Goal: Task Accomplishment & Management: Use online tool/utility

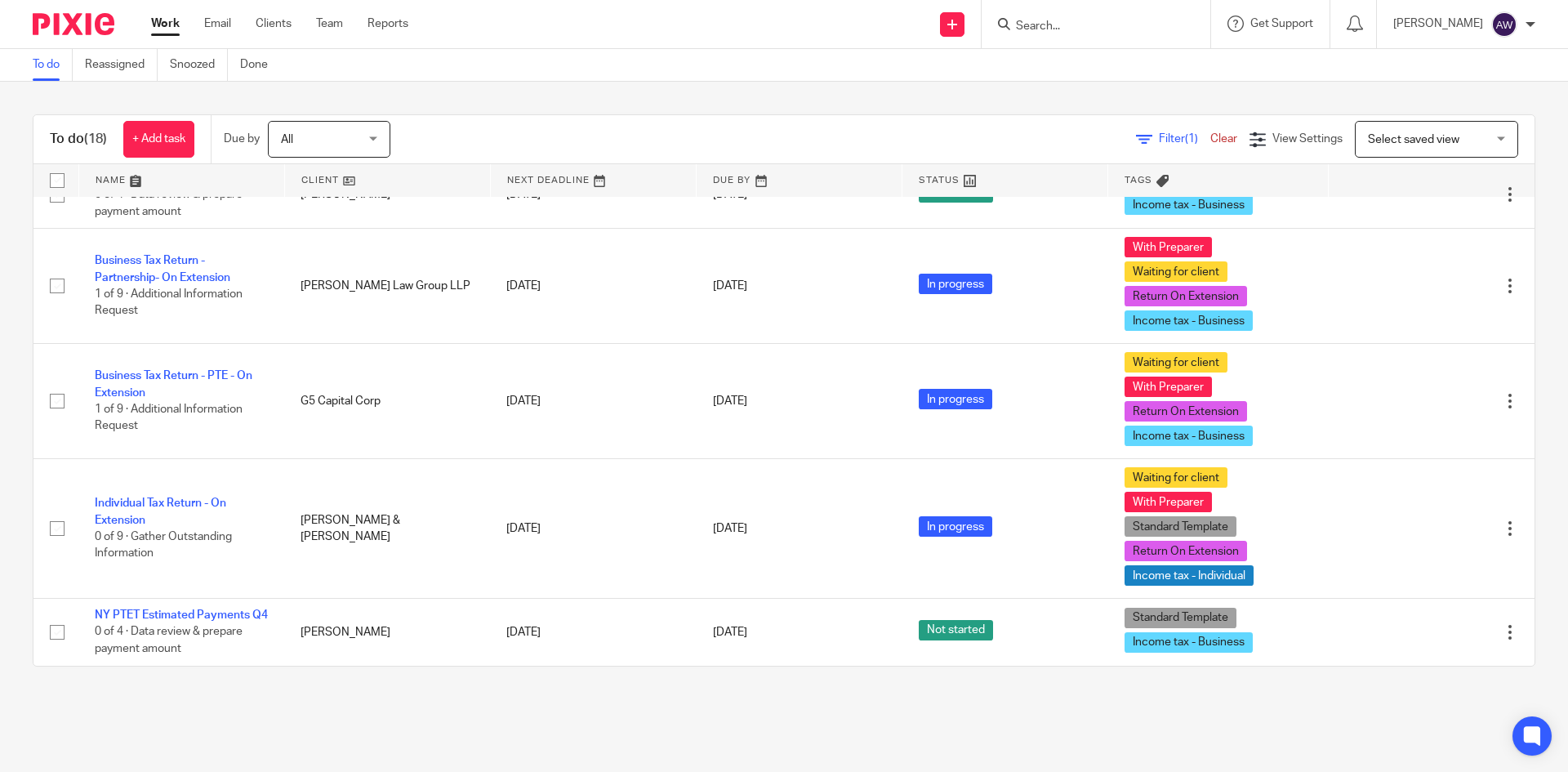
scroll to position [1403, 0]
click at [336, 11] on div "Work Email Clients Team Reports Work Email Clients Team Reports Settings" at bounding box center [284, 24] width 298 height 48
click at [328, 18] on link "Team" at bounding box center [329, 24] width 27 height 17
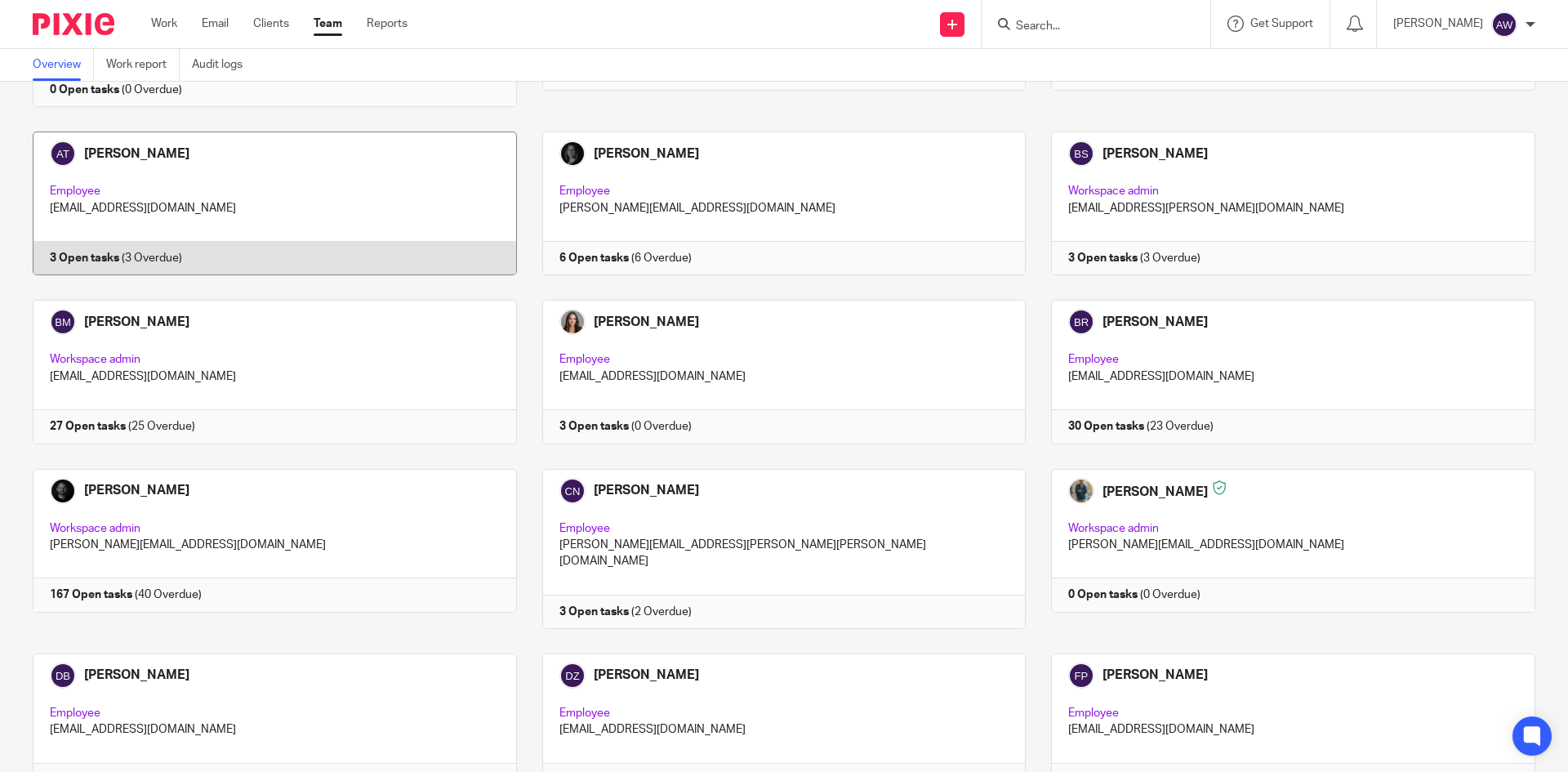
scroll to position [572, 0]
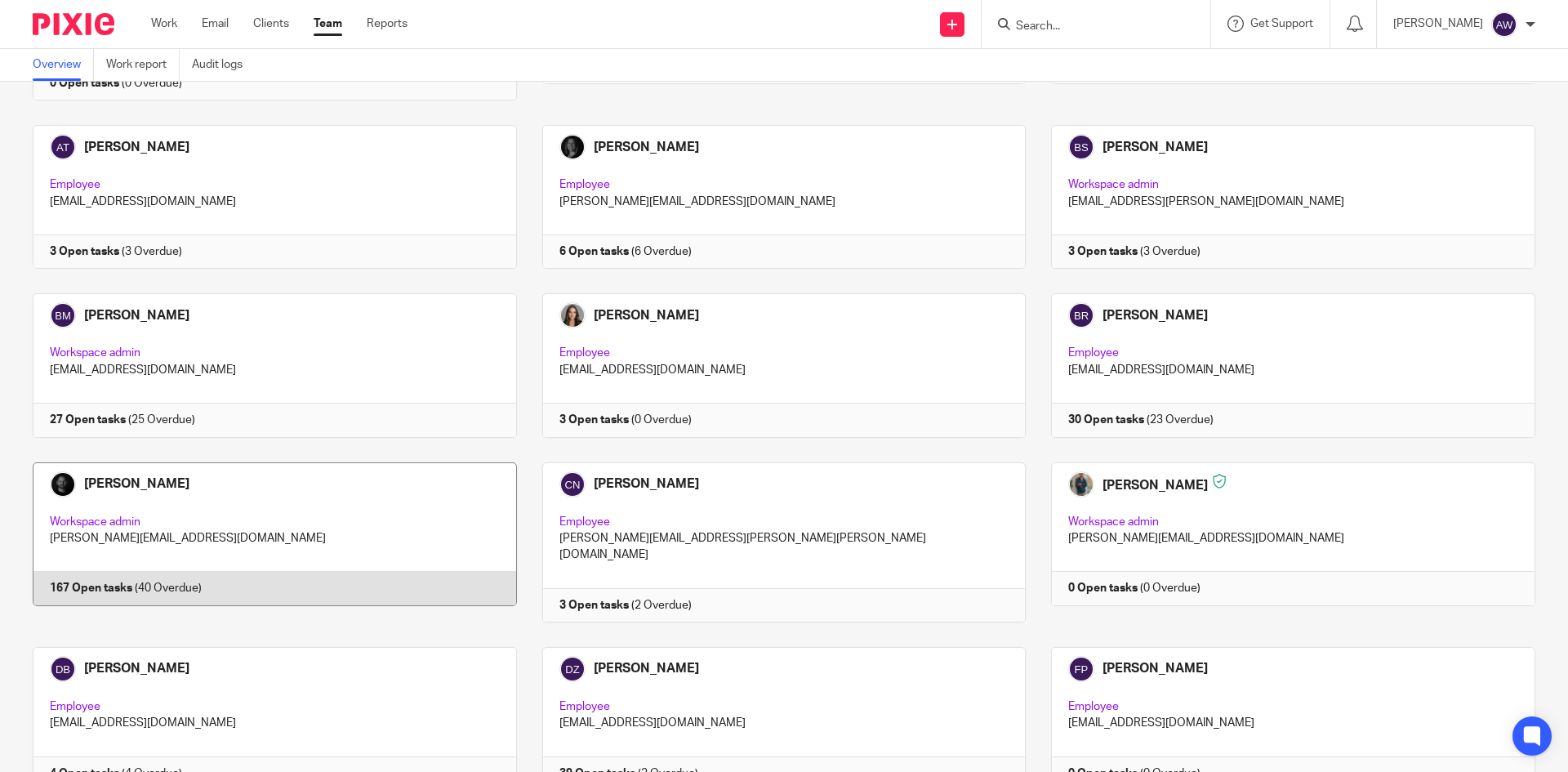
click at [390, 467] on link at bounding box center [262, 542] width 509 height 160
click at [110, 463] on link at bounding box center [262, 542] width 509 height 160
click at [230, 462] on link at bounding box center [262, 542] width 509 height 160
click at [96, 484] on link at bounding box center [262, 542] width 509 height 160
click at [214, 501] on link at bounding box center [262, 542] width 509 height 160
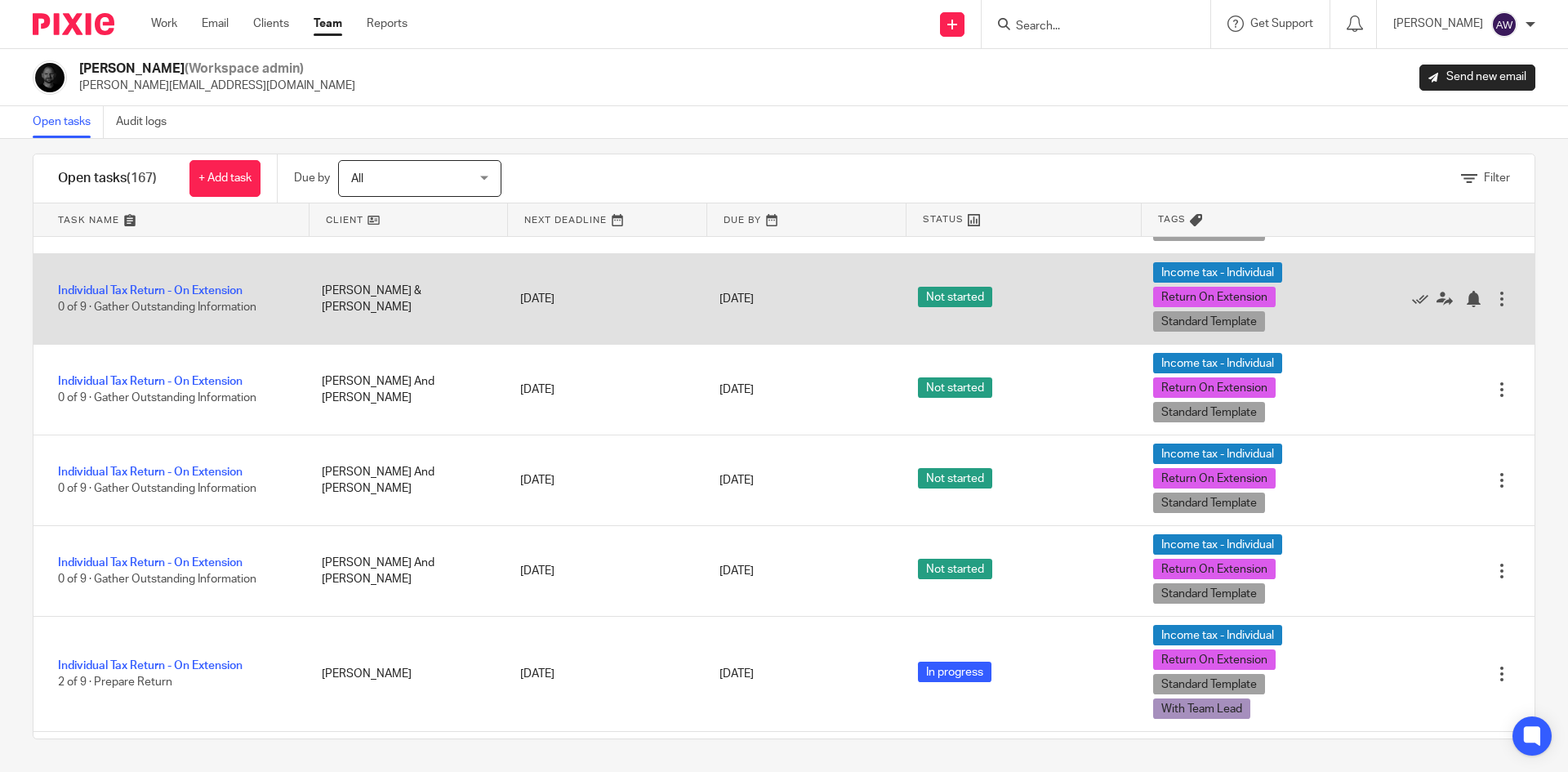
scroll to position [12661, 0]
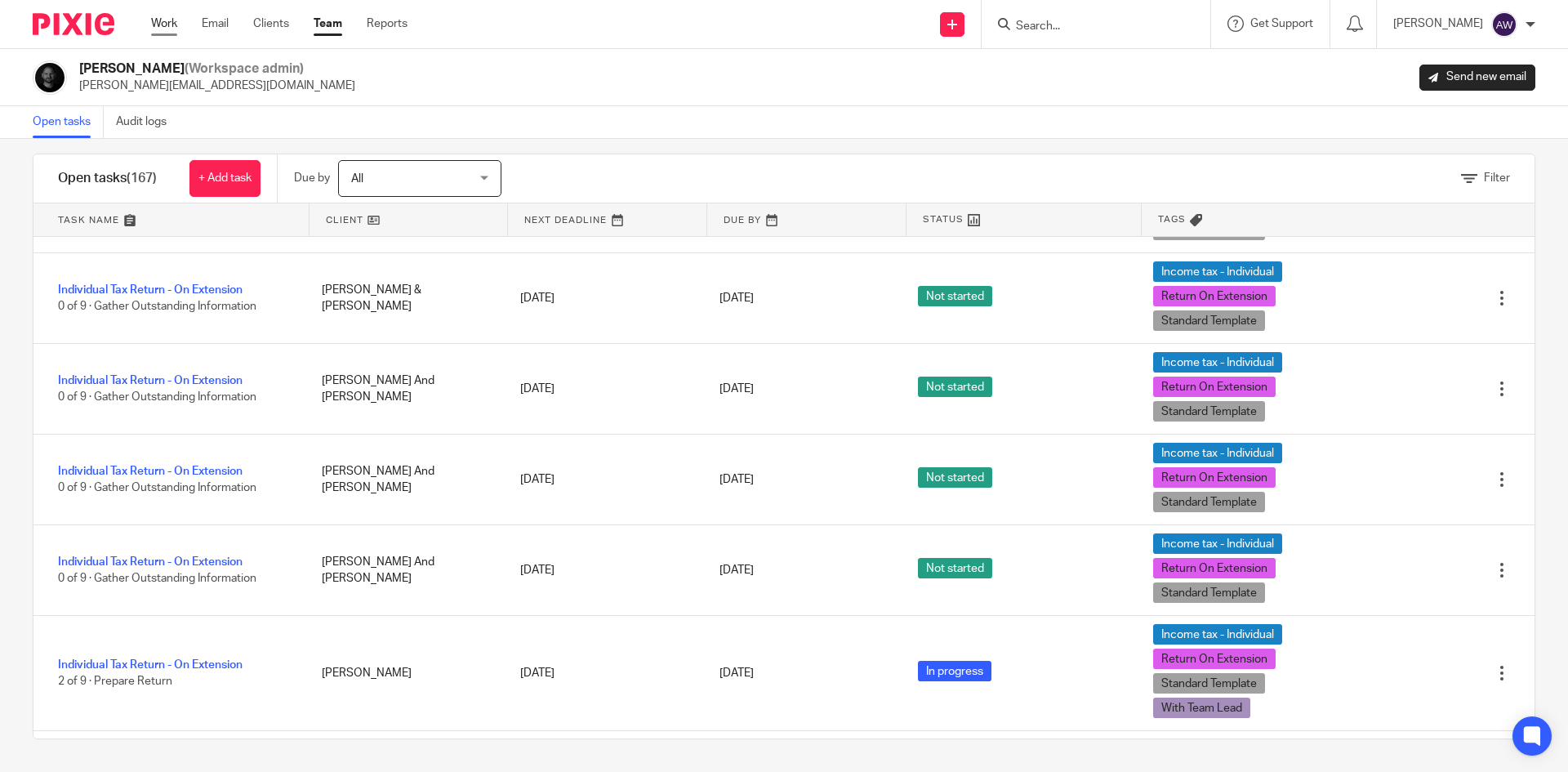
click at [176, 29] on link "Work" at bounding box center [164, 24] width 26 height 17
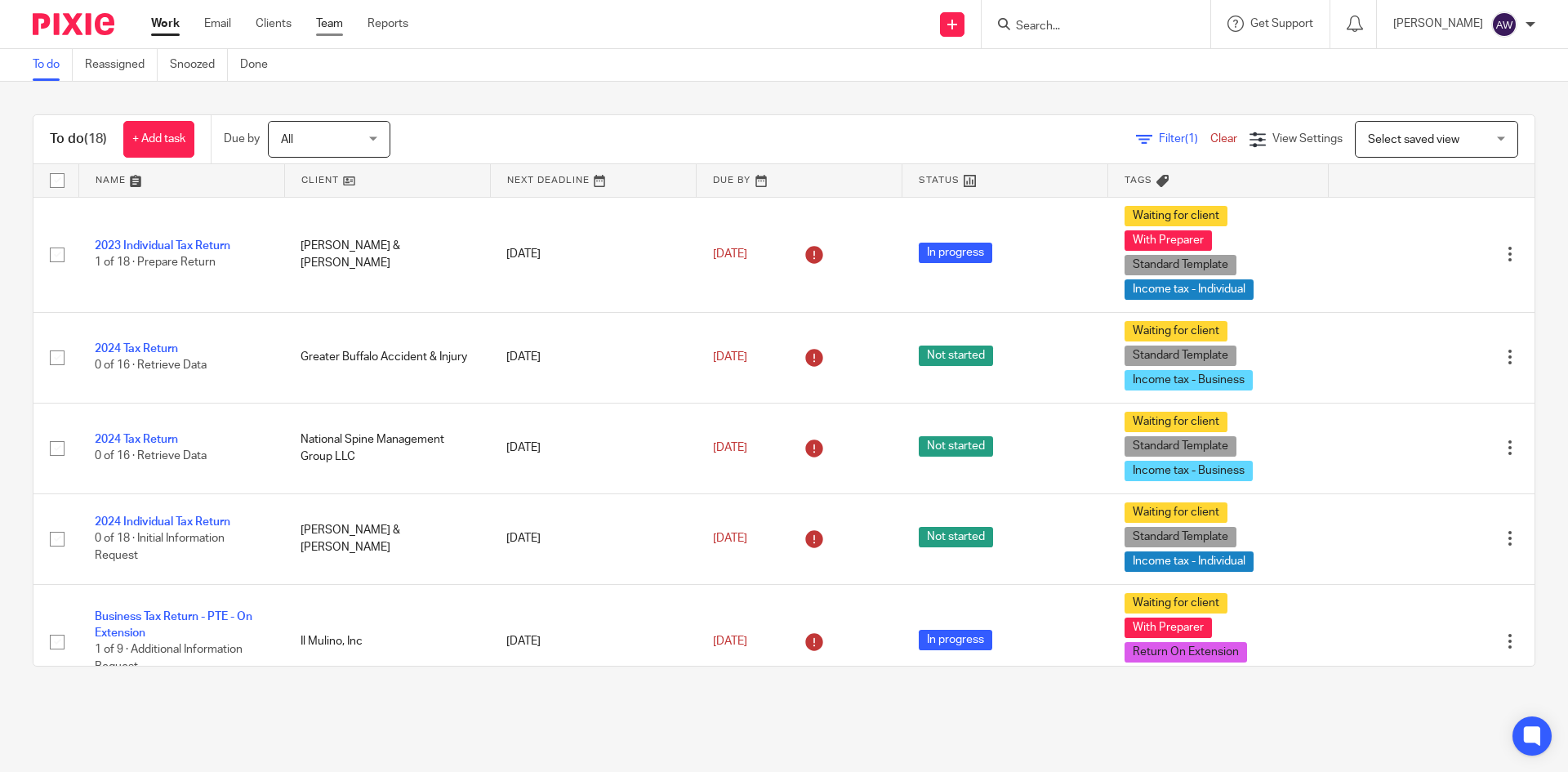
click at [339, 27] on link "Team" at bounding box center [329, 24] width 27 height 17
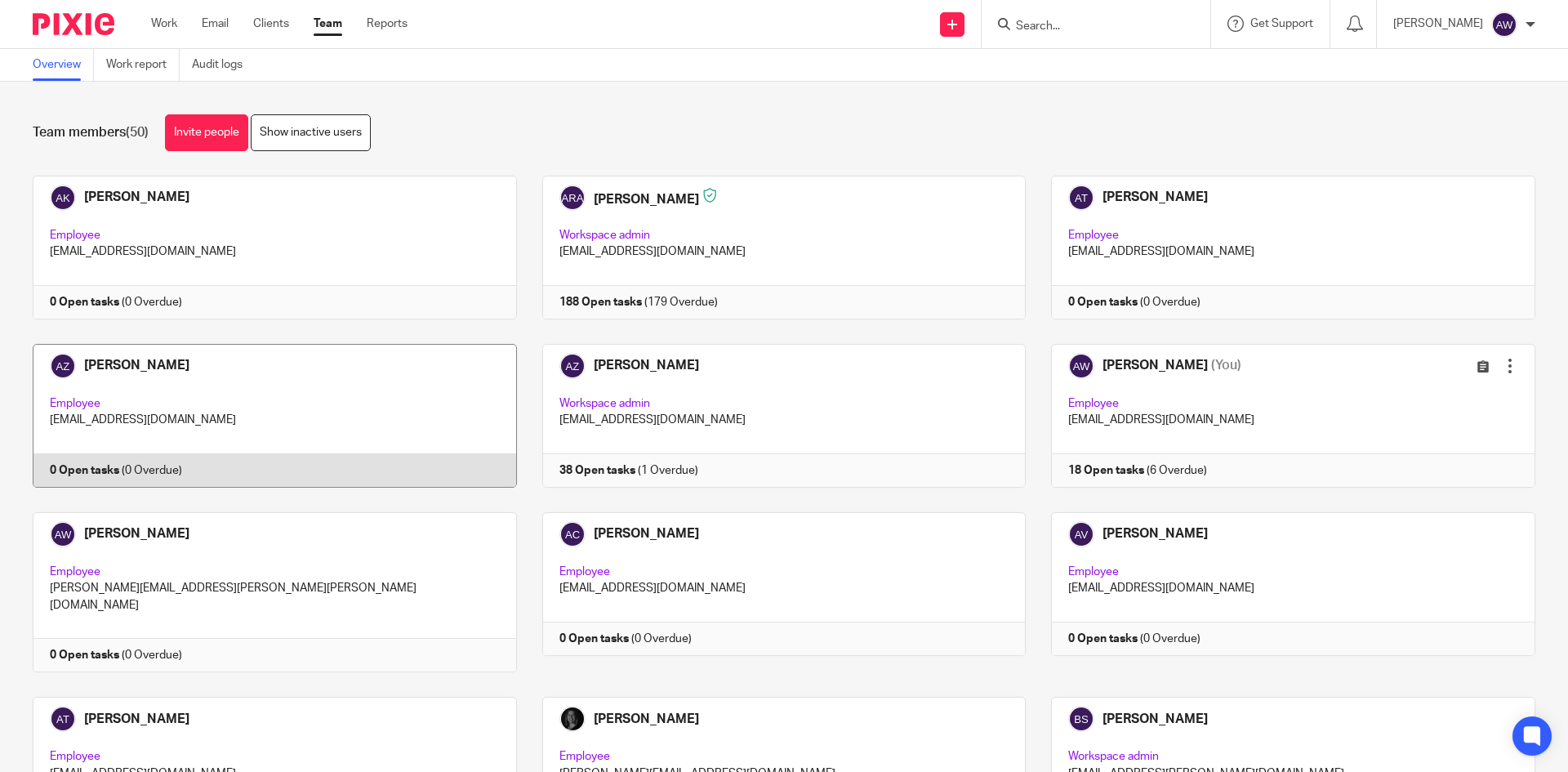
scroll to position [164, 0]
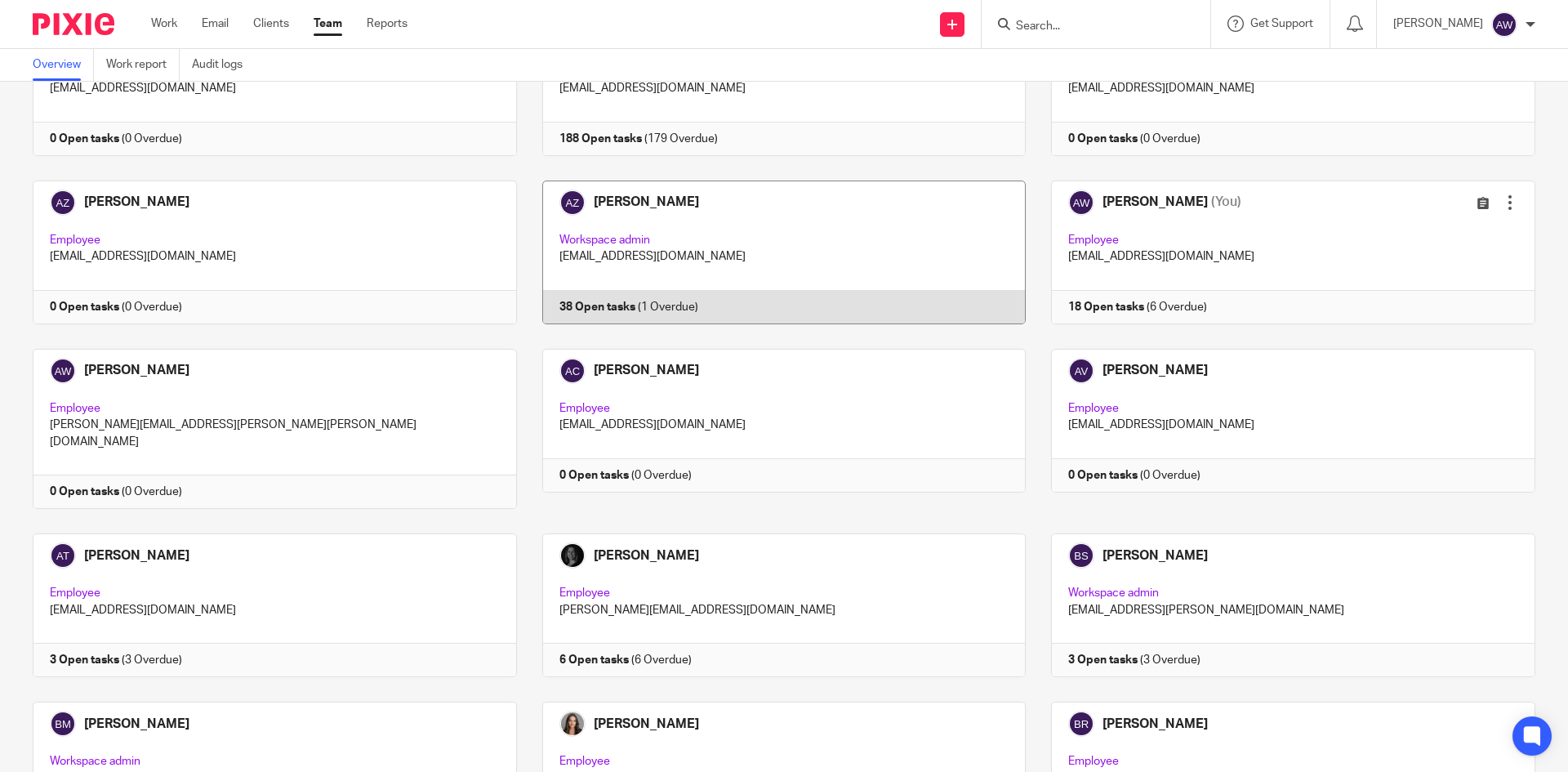
click at [711, 258] on link at bounding box center [772, 252] width 509 height 144
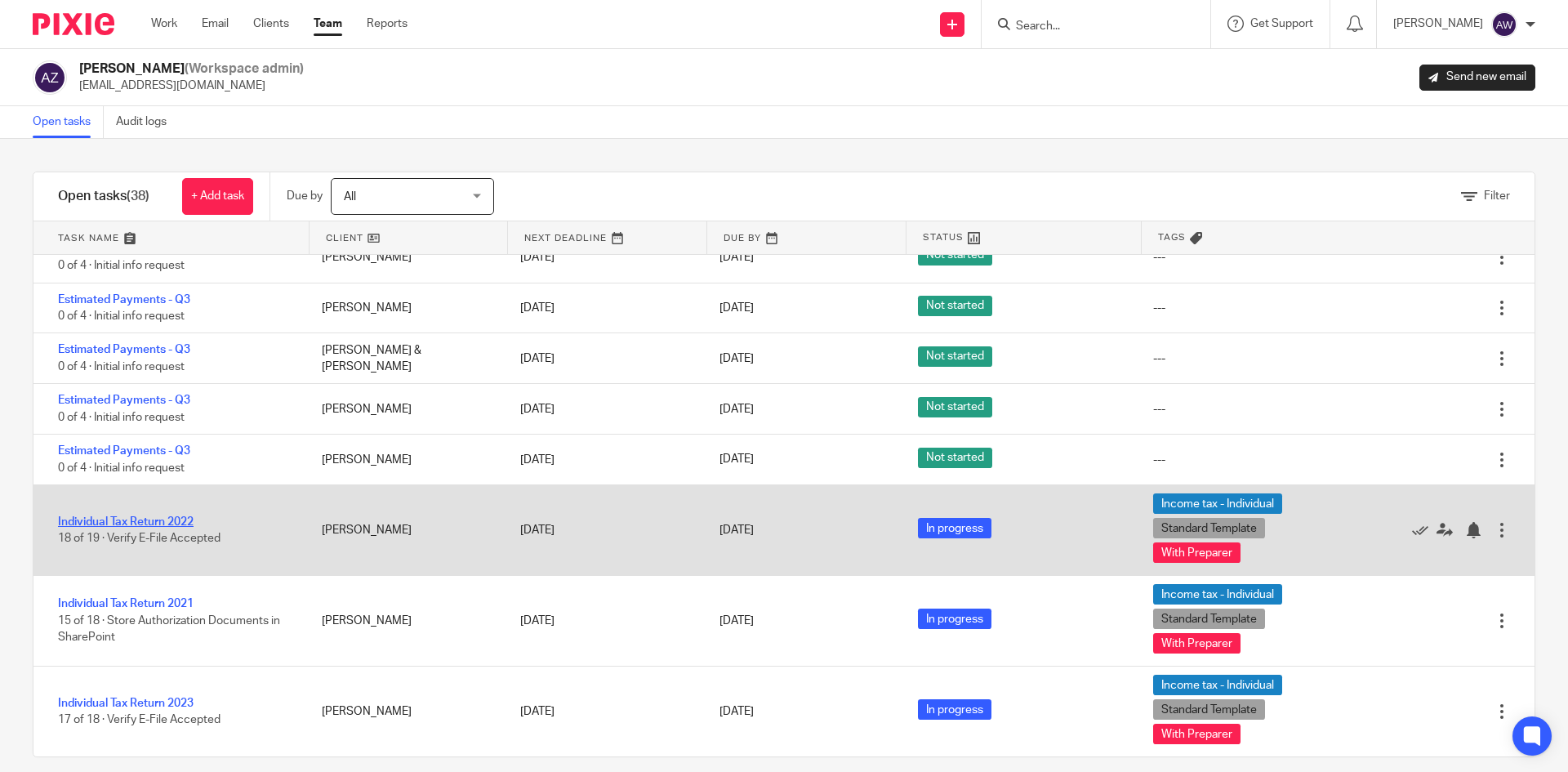
scroll to position [18, 0]
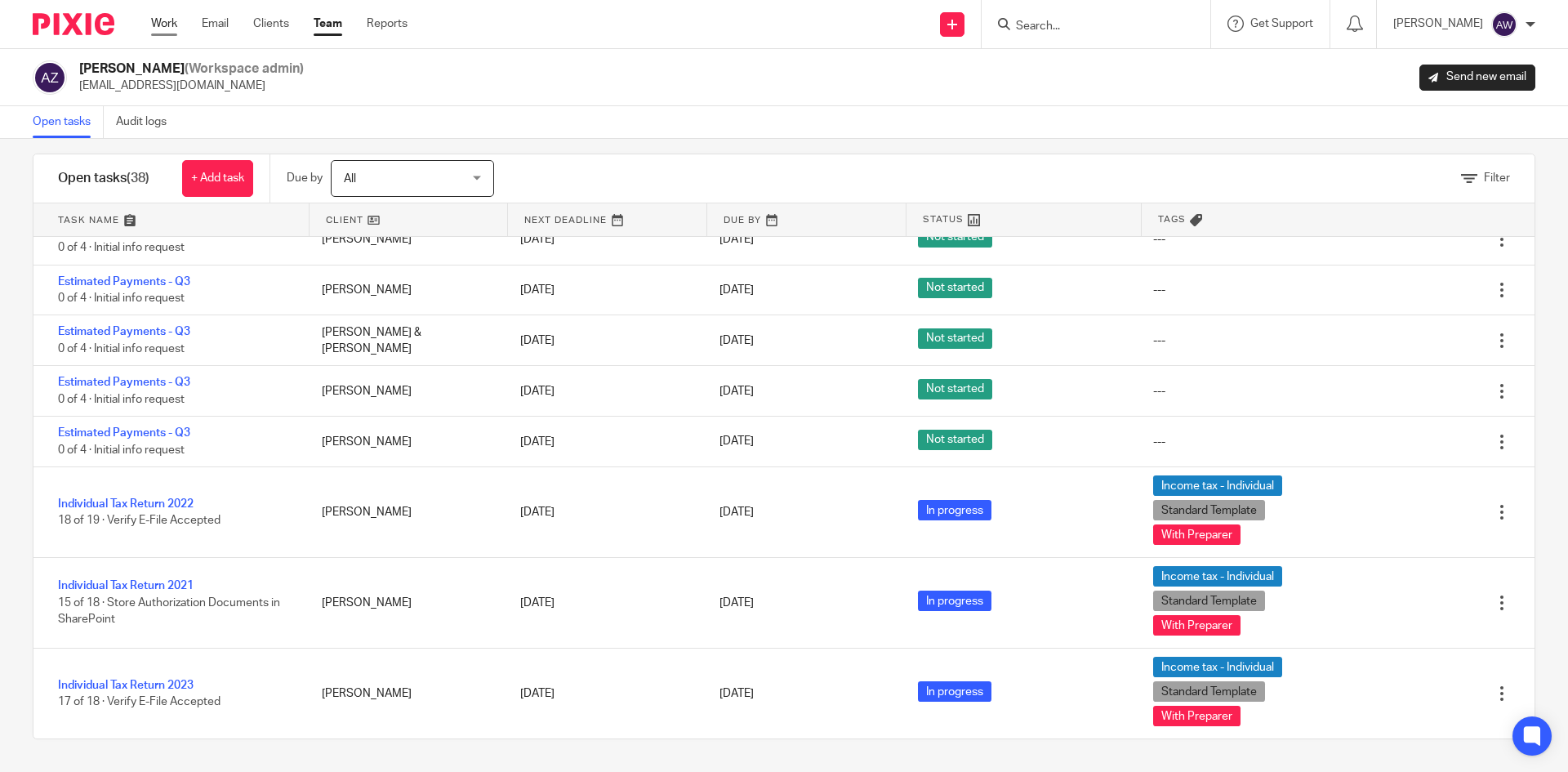
click at [155, 17] on link "Work" at bounding box center [164, 24] width 26 height 17
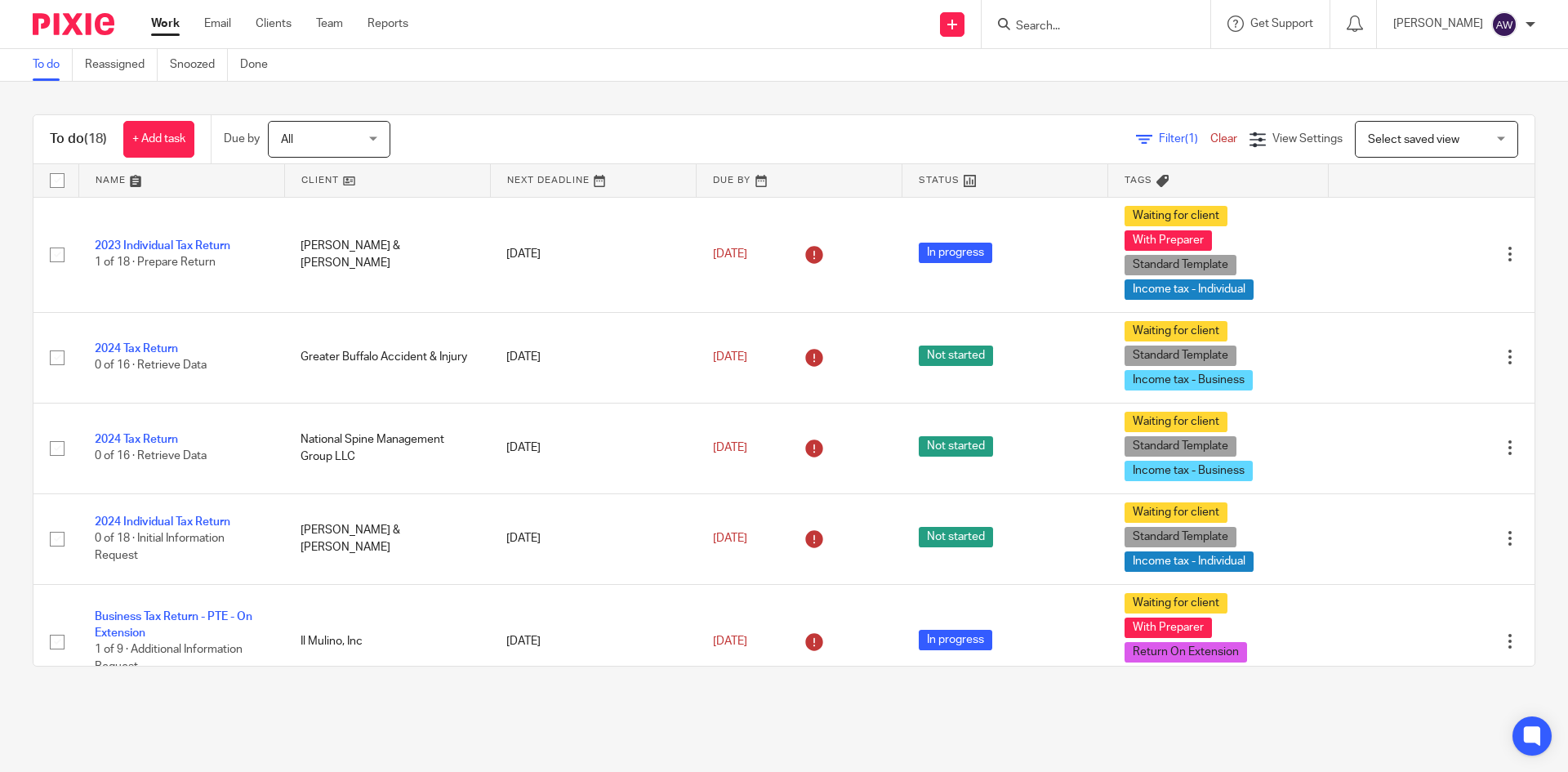
click at [1065, 24] on input "Search" at bounding box center [1088, 26] width 147 height 15
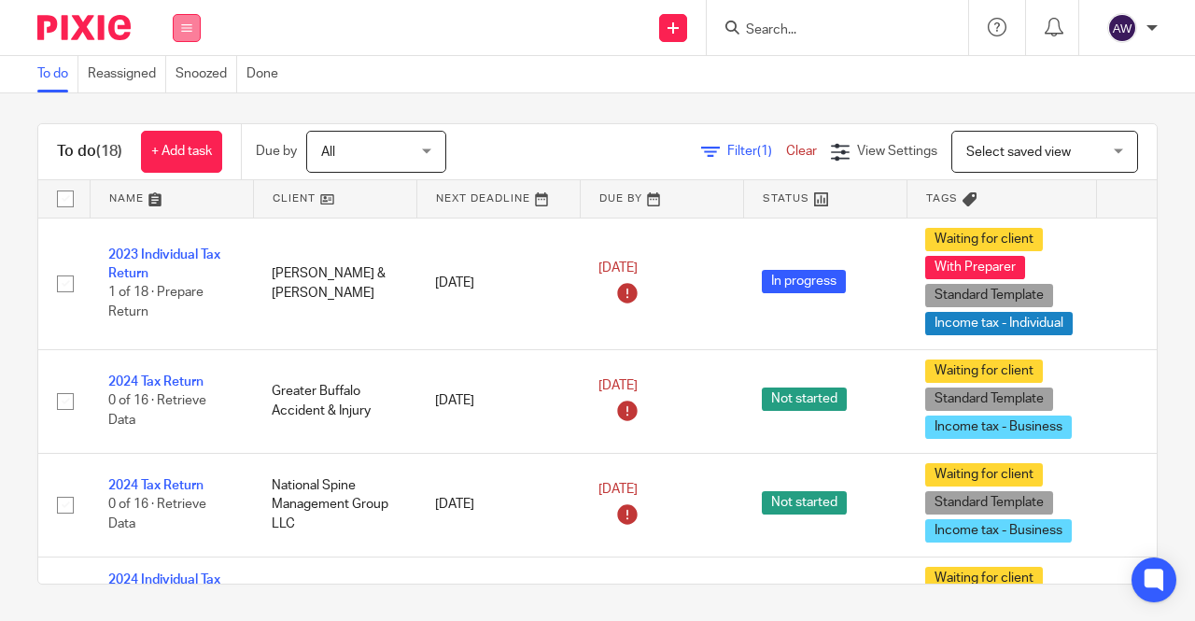
click at [179, 36] on button at bounding box center [187, 28] width 28 height 28
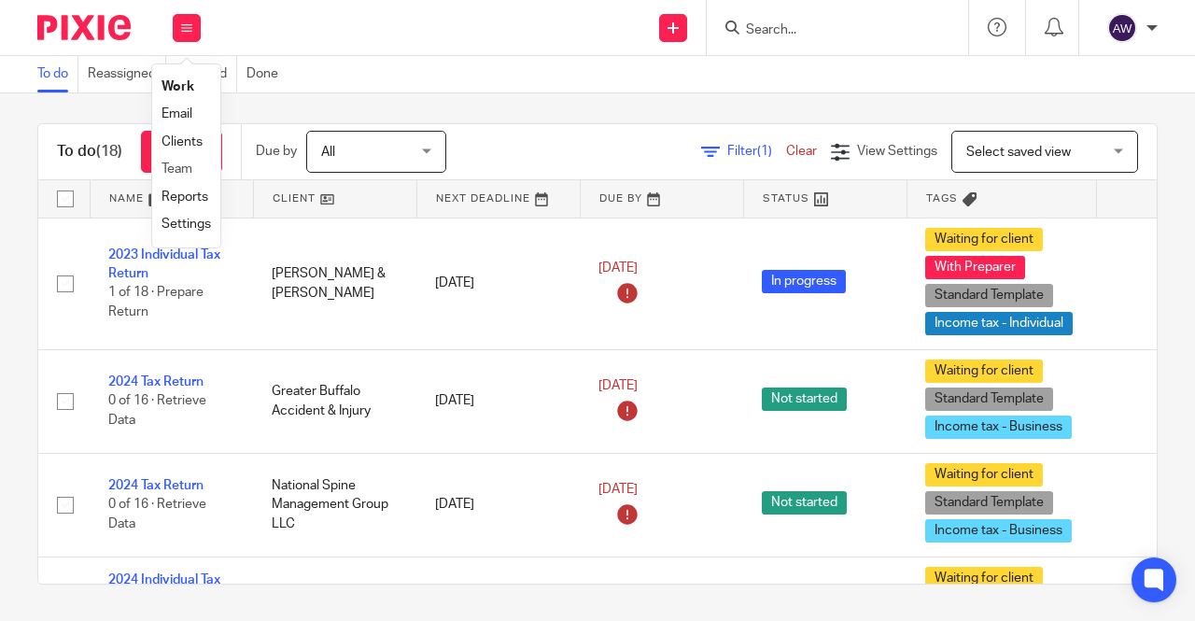
click at [194, 164] on li "Team" at bounding box center [185, 169] width 49 height 27
click at [168, 167] on link "Team" at bounding box center [176, 168] width 31 height 13
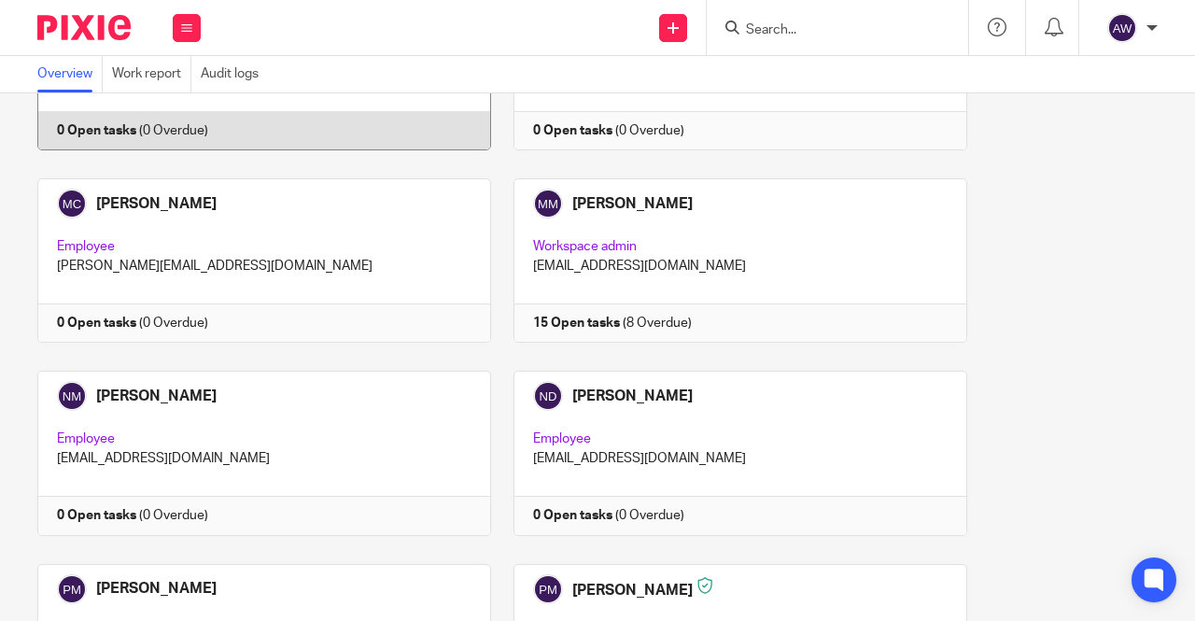
scroll to position [3640, 0]
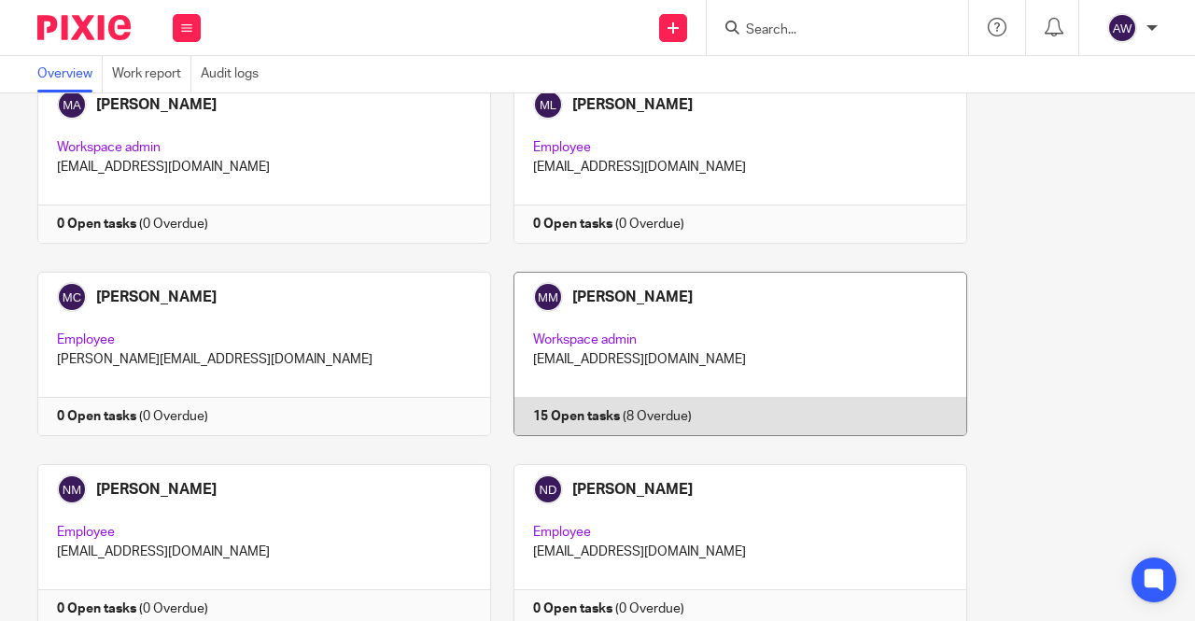
click at [662, 279] on link at bounding box center [729, 354] width 476 height 164
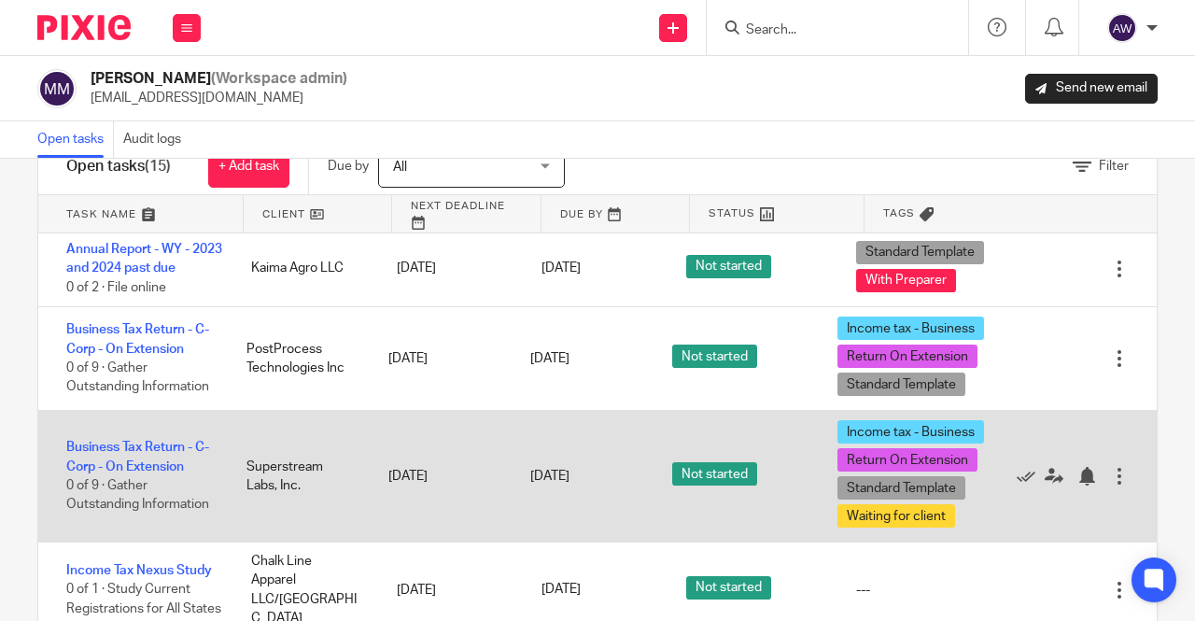
scroll to position [111, 0]
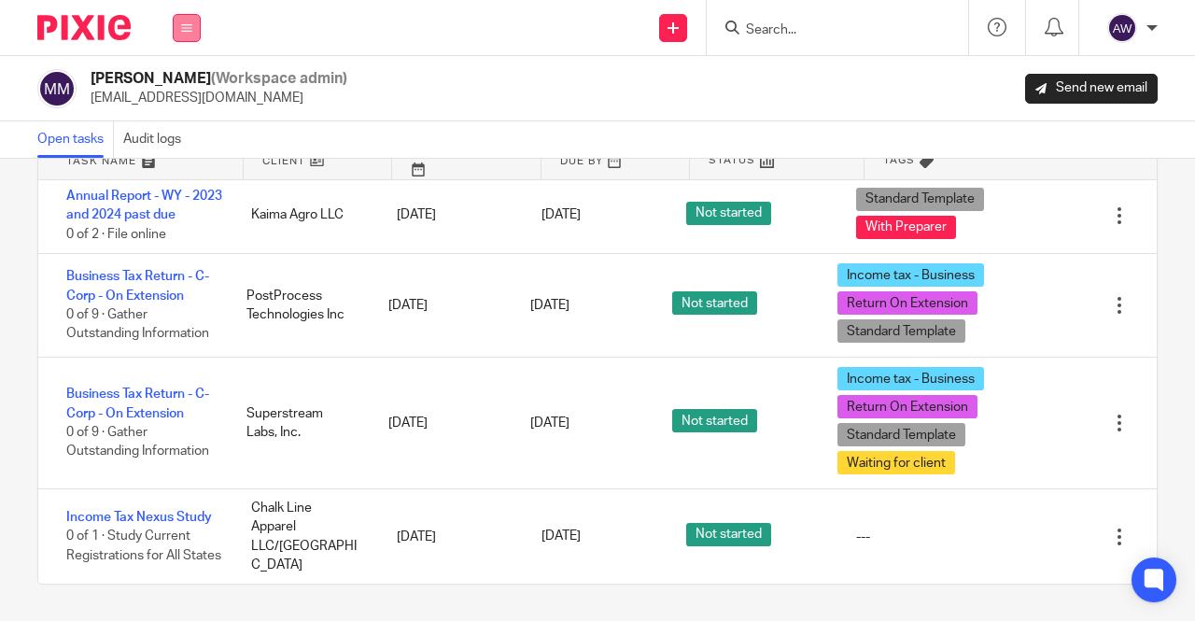
click at [183, 40] on button at bounding box center [187, 28] width 28 height 28
click at [170, 88] on link "Work" at bounding box center [176, 86] width 30 height 13
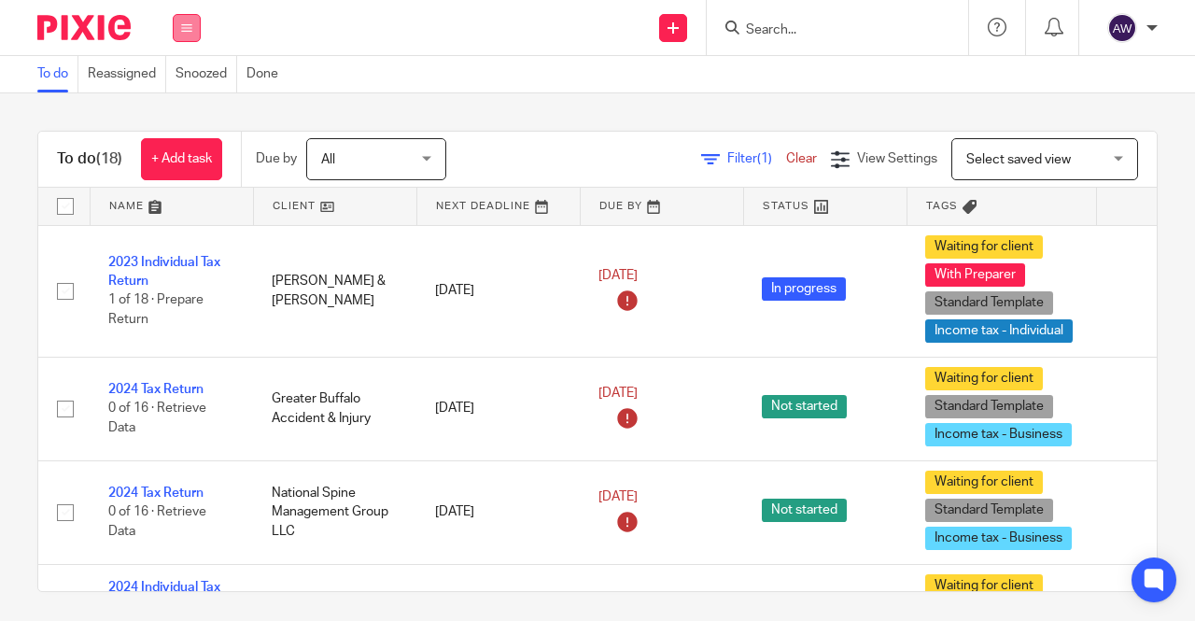
click at [189, 24] on icon at bounding box center [186, 27] width 11 height 11
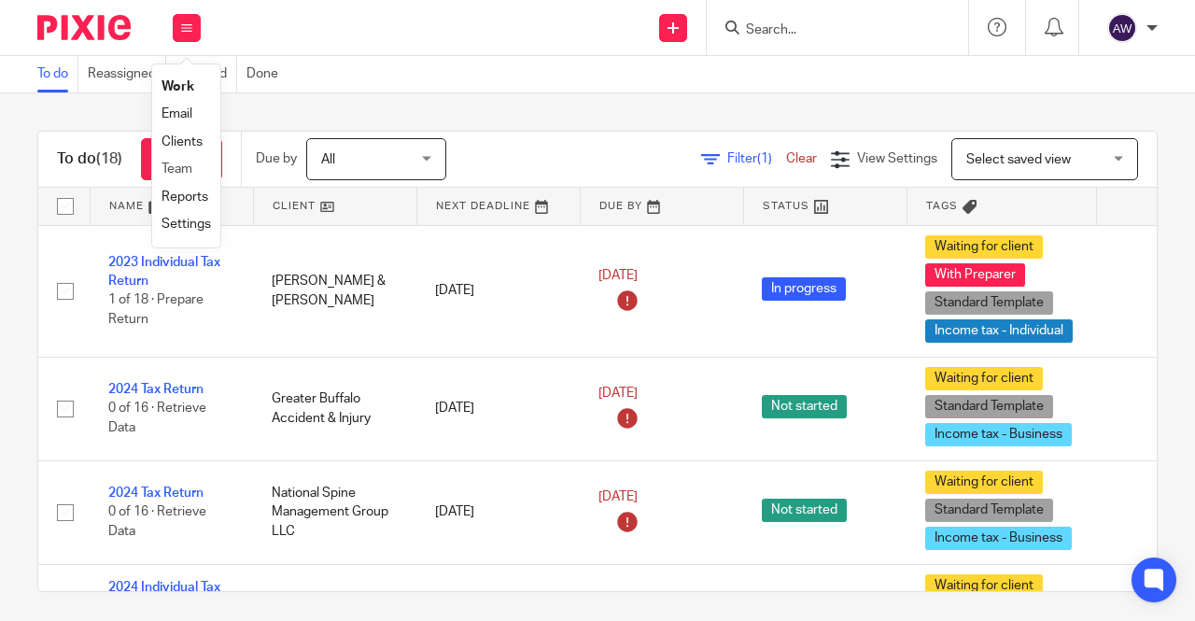
click at [175, 176] on li "Team" at bounding box center [185, 169] width 49 height 27
click at [185, 91] on link "Work" at bounding box center [177, 86] width 33 height 13
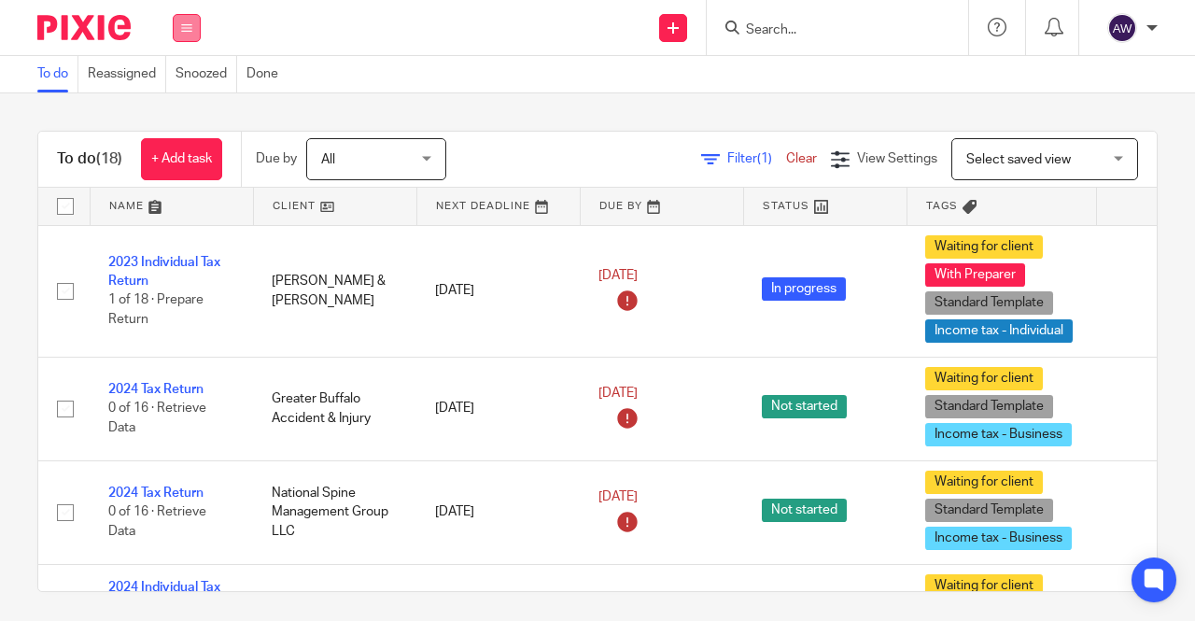
click at [187, 32] on icon at bounding box center [186, 27] width 11 height 11
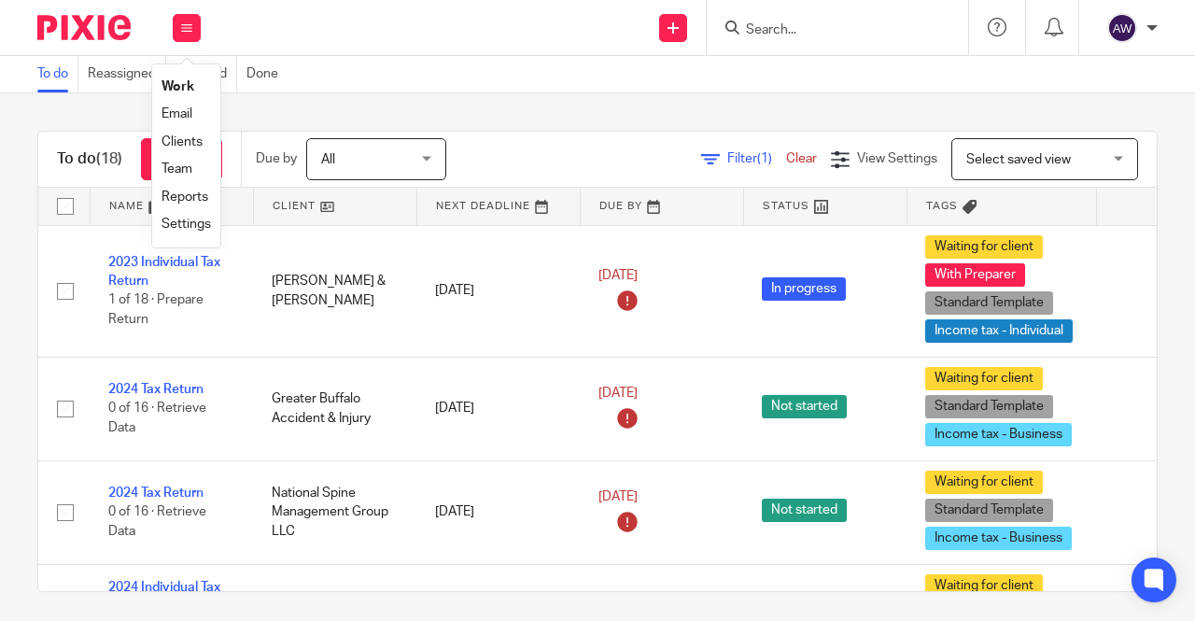
click at [183, 171] on link "Team" at bounding box center [176, 168] width 31 height 13
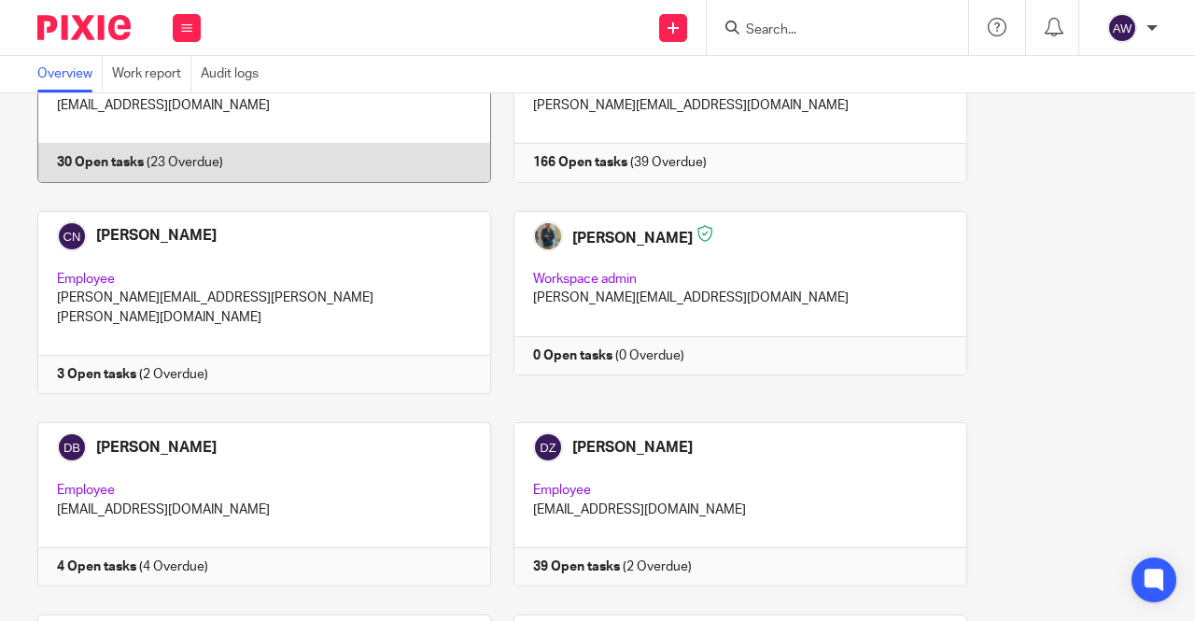
scroll to position [1586, 0]
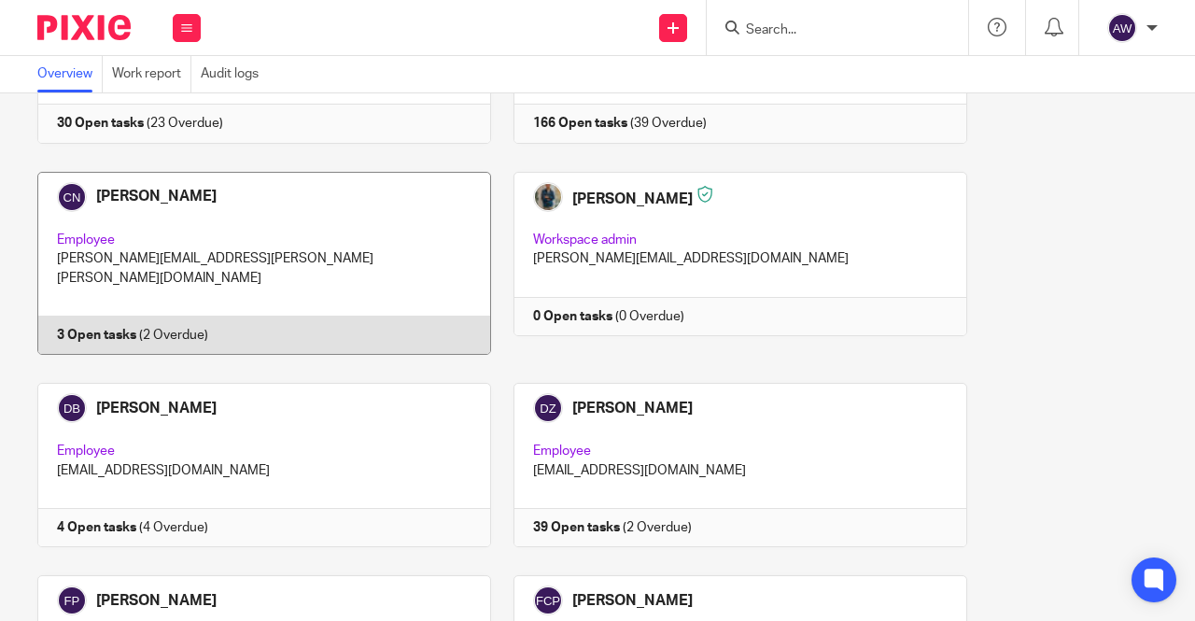
click at [288, 259] on link at bounding box center [254, 263] width 476 height 183
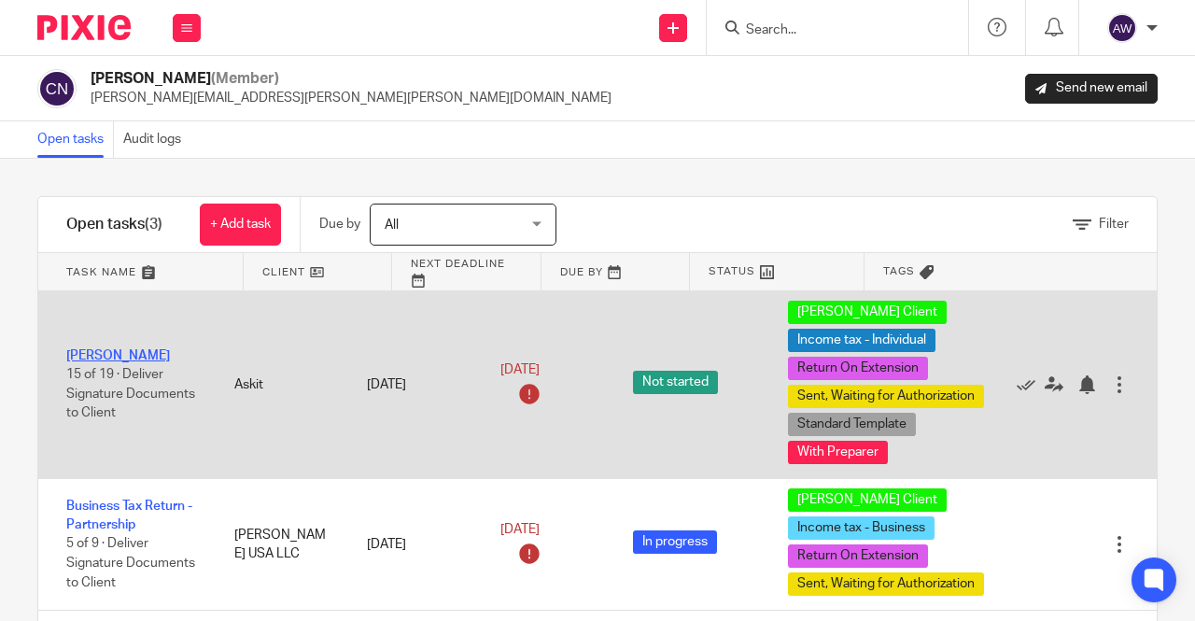
click at [72, 349] on link "[PERSON_NAME]" at bounding box center [118, 355] width 104 height 13
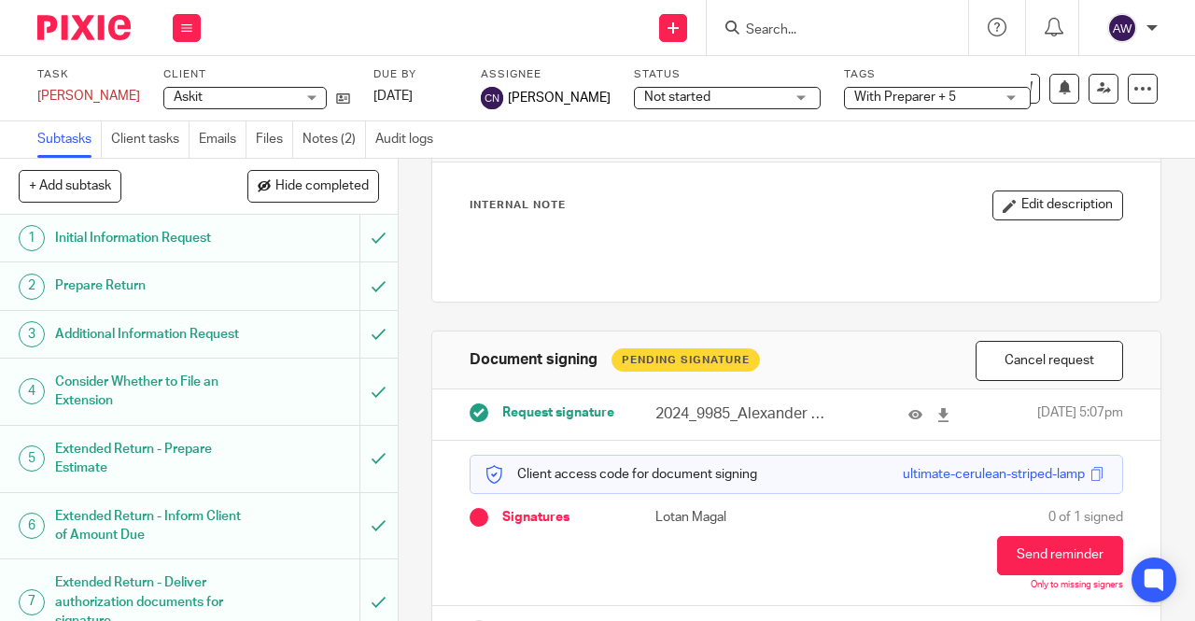
scroll to position [142, 0]
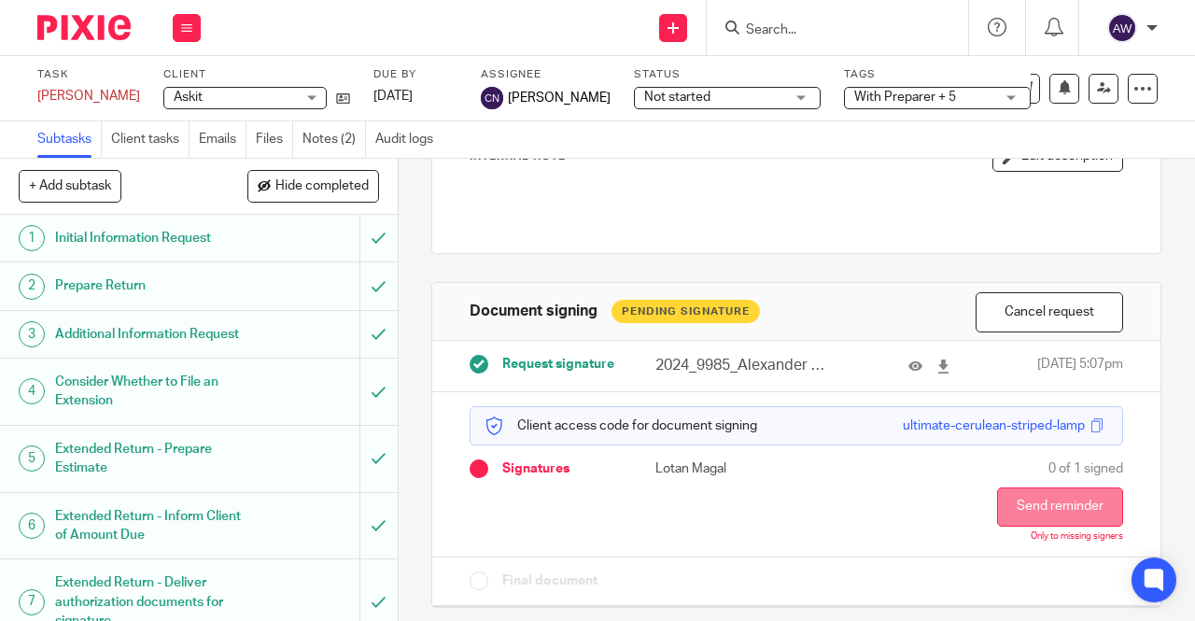
drag, startPoint x: 1041, startPoint y: 501, endPoint x: 1045, endPoint y: 512, distance: 11.8
click at [1041, 503] on button "Send reminder" at bounding box center [1060, 506] width 126 height 39
click at [1045, 498] on button "Send reminder" at bounding box center [1060, 506] width 126 height 39
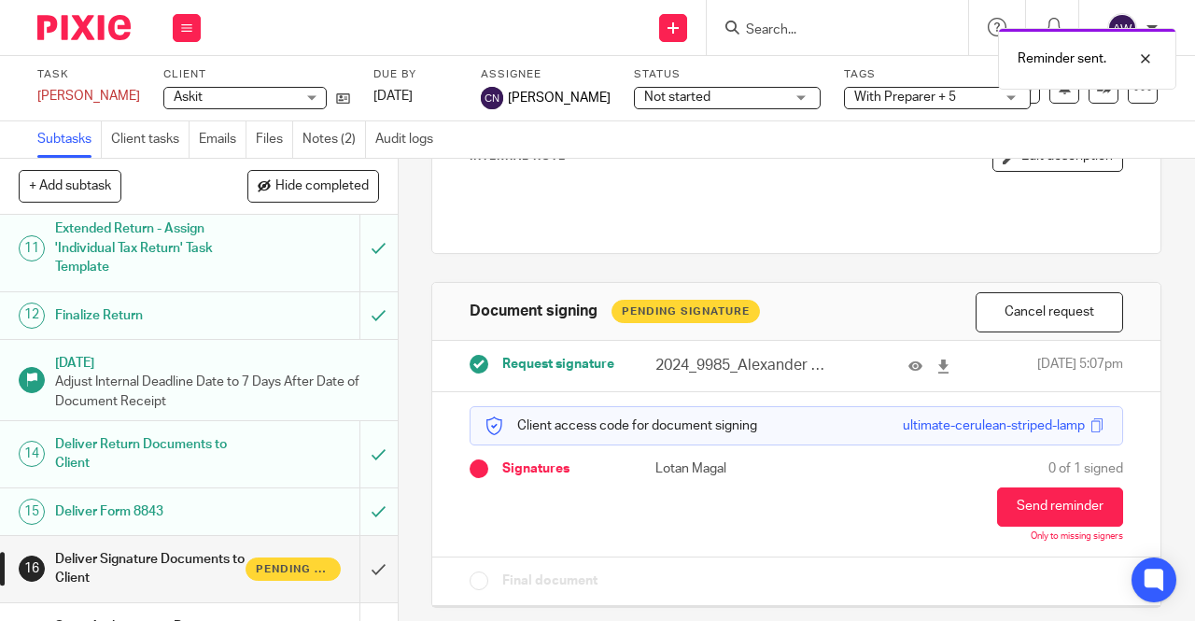
scroll to position [817, 0]
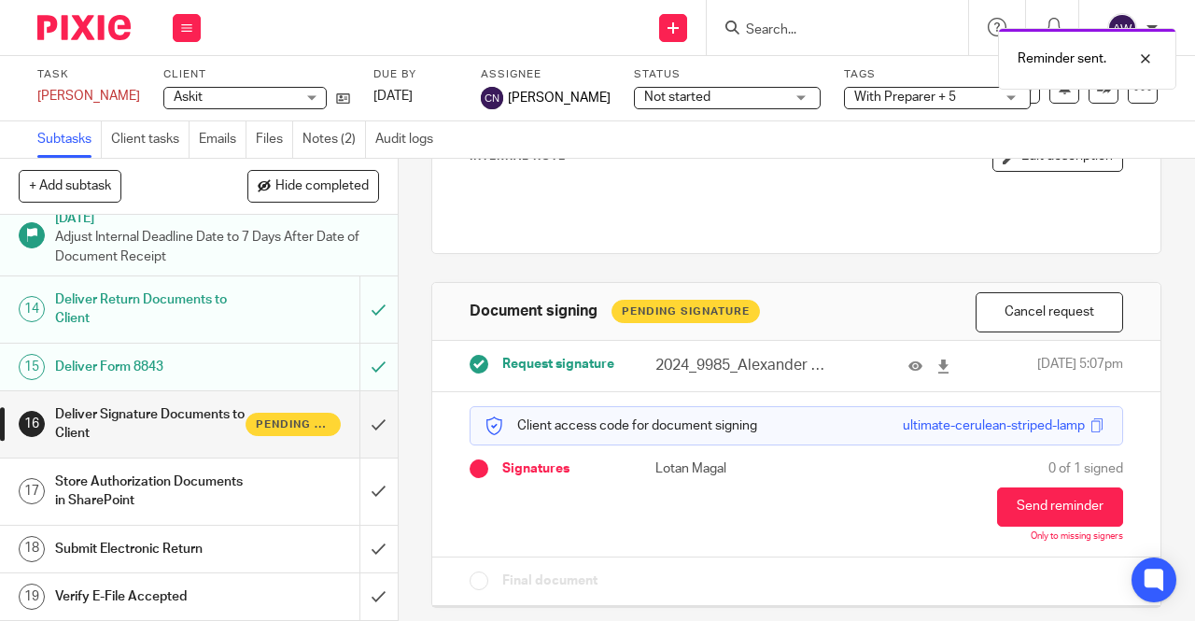
drag, startPoint x: 707, startPoint y: 468, endPoint x: 572, endPoint y: 478, distance: 135.6
click at [572, 478] on div "Client access code for document signing ultimate-cerulean-striped-lamp Signatur…" at bounding box center [796, 474] width 728 height 165
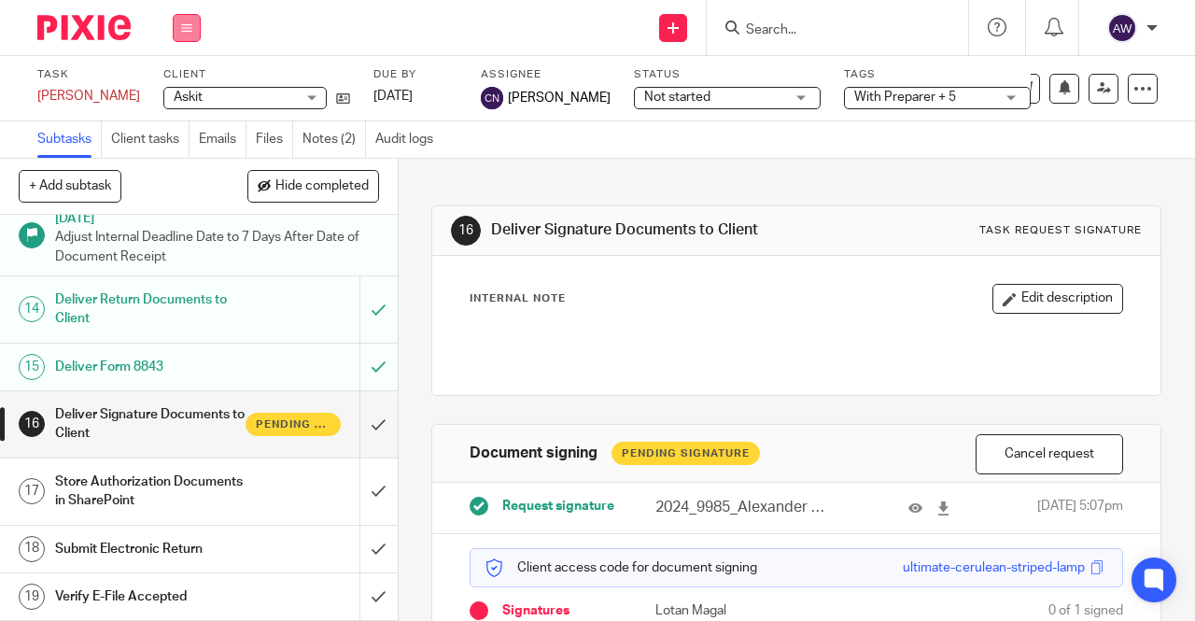
click at [185, 25] on icon at bounding box center [186, 27] width 11 height 11
click at [173, 83] on link "Work" at bounding box center [177, 86] width 33 height 13
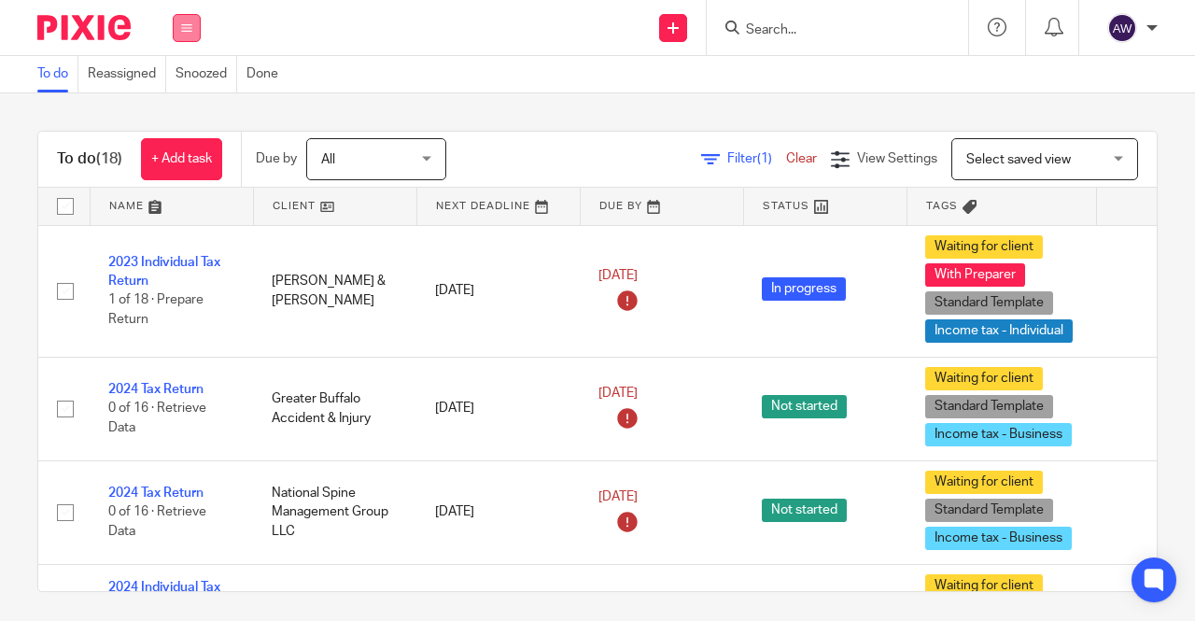
click at [198, 18] on button at bounding box center [187, 28] width 28 height 28
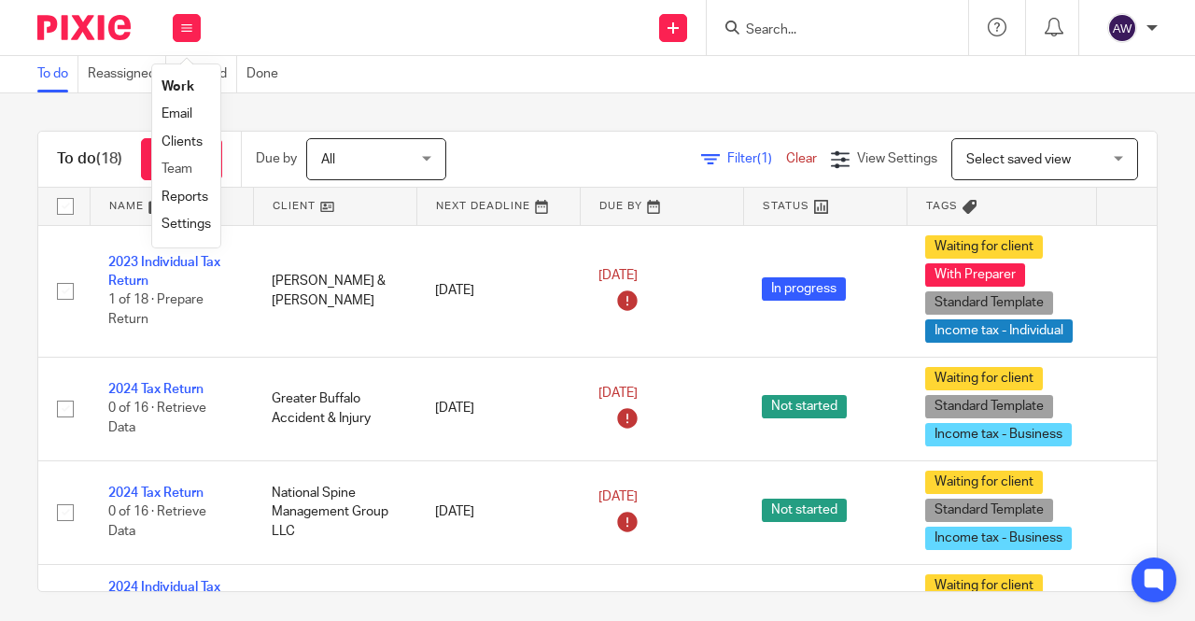
click at [203, 161] on li "Team" at bounding box center [185, 169] width 49 height 27
click at [181, 172] on link "Team" at bounding box center [176, 168] width 31 height 13
